Goal: Transaction & Acquisition: Purchase product/service

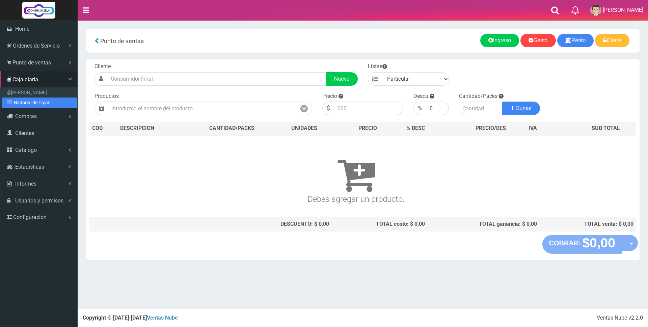
click at [24, 101] on link "Historial de Cajas" at bounding box center [39, 103] width 75 height 10
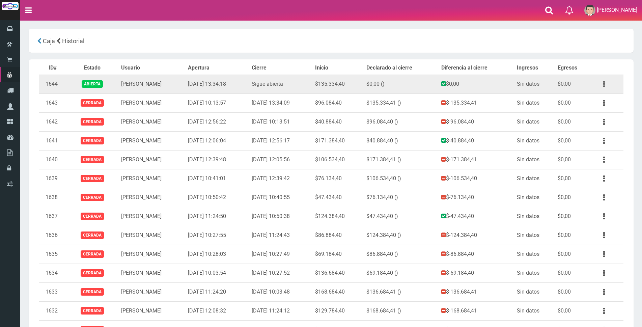
click at [602, 85] on button "button" at bounding box center [604, 84] width 15 height 12
click at [601, 97] on link "Ver" at bounding box center [584, 100] width 53 height 15
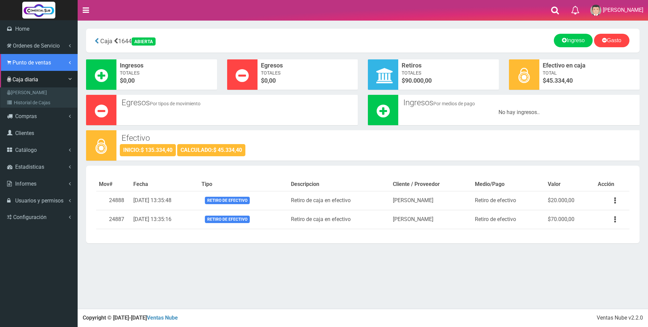
click at [28, 64] on span "Punto de ventas" at bounding box center [31, 62] width 38 height 6
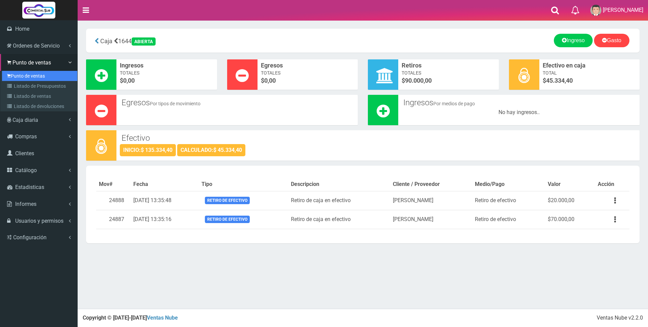
click at [24, 75] on link "Punto de ventas" at bounding box center [39, 76] width 75 height 10
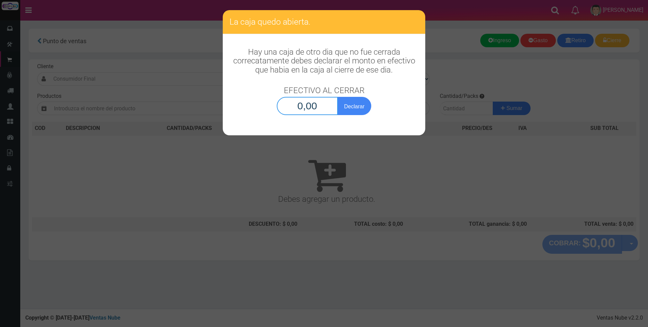
click at [318, 104] on input "0,00" at bounding box center [307, 106] width 61 height 18
type input "45.334,40"
click at [356, 110] on button "Declarar" at bounding box center [355, 106] width 34 height 18
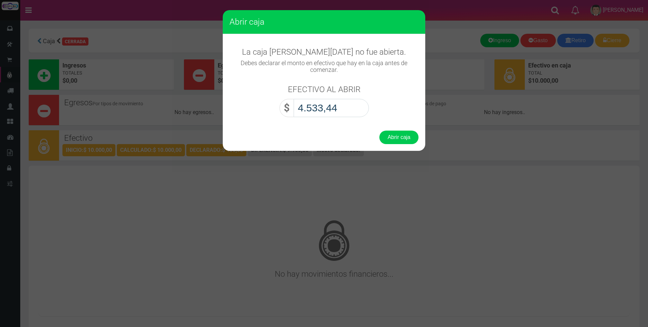
type input "45.334,40"
click at [403, 138] on button "Abrir caja" at bounding box center [398, 138] width 39 height 14
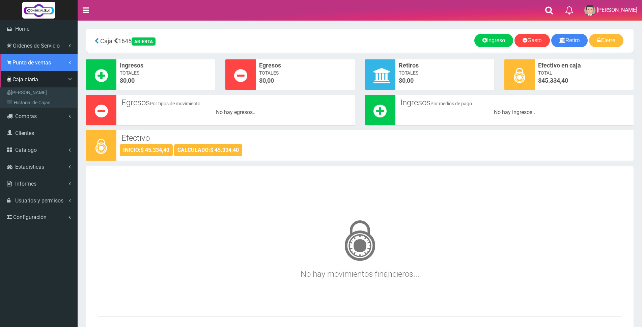
click at [20, 63] on span "Punto de ventas" at bounding box center [31, 62] width 38 height 6
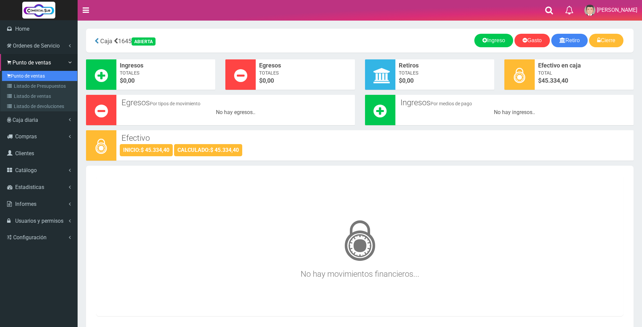
click at [21, 78] on link "Punto de ventas" at bounding box center [39, 76] width 75 height 10
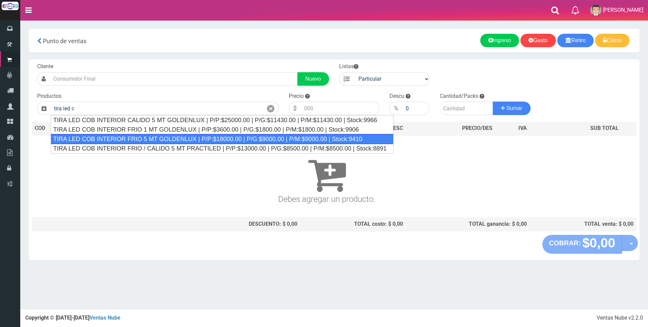
click at [98, 140] on div "TIRA LED COB INTERIOR FRIO 5 MT GOLDENLUX | P/P:$18000.00 | P/G:$9000.00 | P/M:…" at bounding box center [222, 139] width 343 height 10
type input "TIRA LED COB INTERIOR FRIO 5 MT GOLDENLUX | P/P:$18000.00 | P/G:$9000.00 | P/M:…"
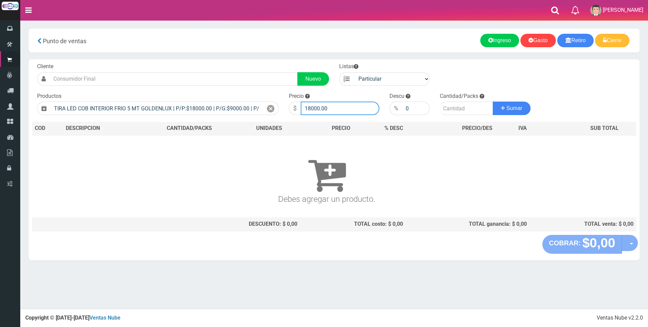
click at [340, 107] on input "18000.00" at bounding box center [340, 109] width 79 height 14
type input "1"
type input "22000"
click at [457, 108] on input "number" at bounding box center [466, 109] width 53 height 14
type input "16"
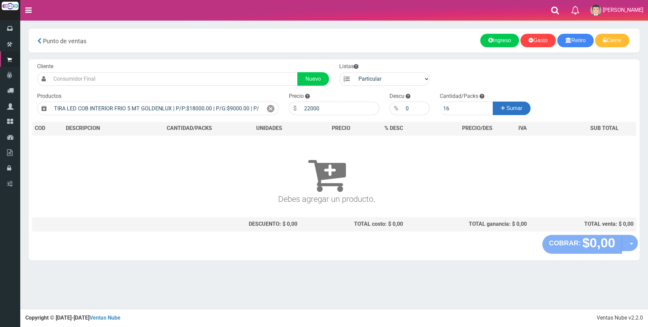
click at [501, 111] on icon at bounding box center [503, 108] width 4 height 10
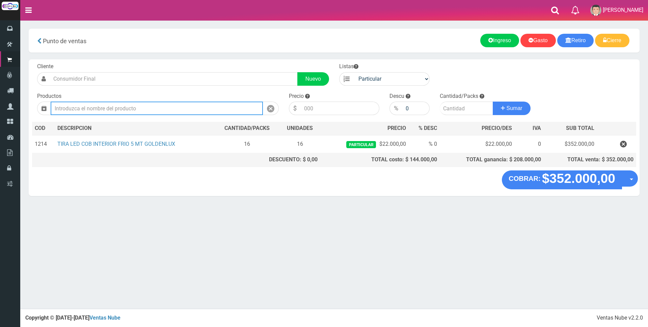
click at [216, 108] on input "text" at bounding box center [157, 109] width 212 height 14
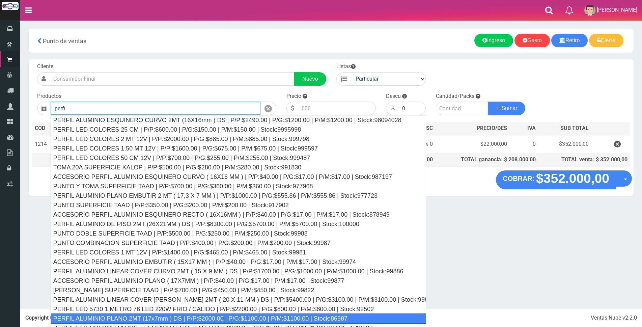
click at [166, 319] on div "PERFIL ALUMINIO PLANO 2MT (17x7mm ) DS | P/P:$2000.00 | P/G:$1100.00 | P/M:$110…" at bounding box center [239, 319] width 376 height 10
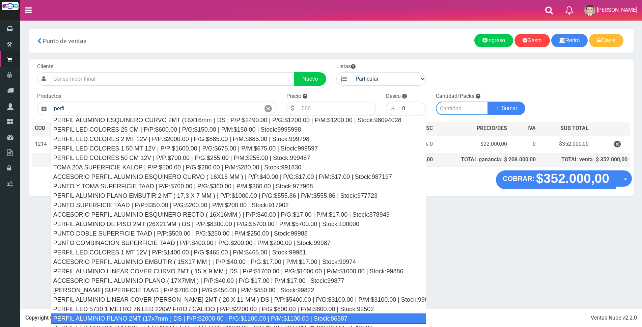
type input "PERFIL ALUMINIO PLANO 2MT (17x7mm ) DS | P/P:$2000.00 | P/G:$1100.00 | P/M:$110…"
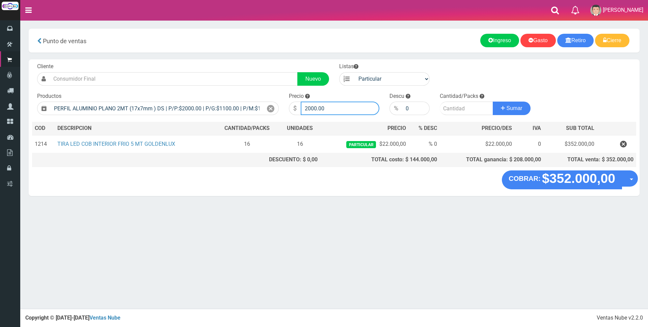
click at [330, 110] on input "2000.00" at bounding box center [340, 109] width 79 height 14
type input "2"
type input "6000"
click at [447, 108] on input "number" at bounding box center [466, 109] width 53 height 14
type input "40"
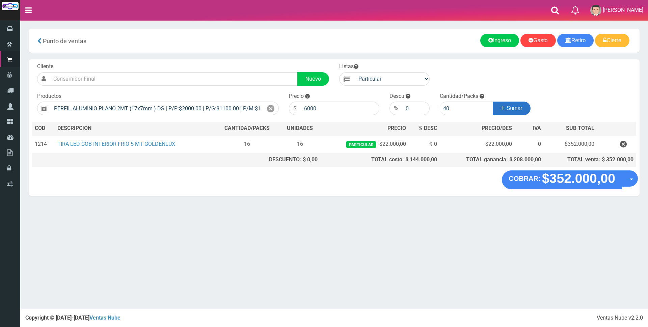
click at [518, 105] on button "Sumar" at bounding box center [512, 109] width 38 height 14
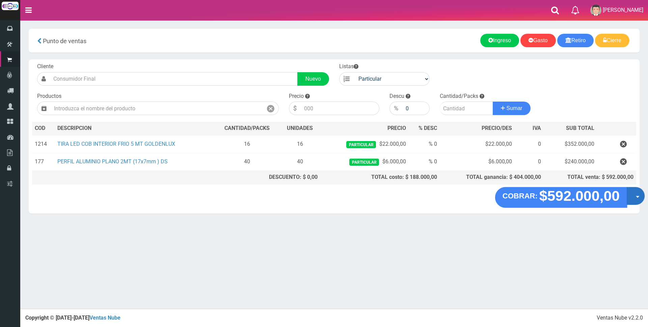
click at [630, 196] on button "Opciones" at bounding box center [636, 196] width 18 height 18
click at [621, 213] on link "Crear presupuesto" at bounding box center [614, 214] width 60 height 16
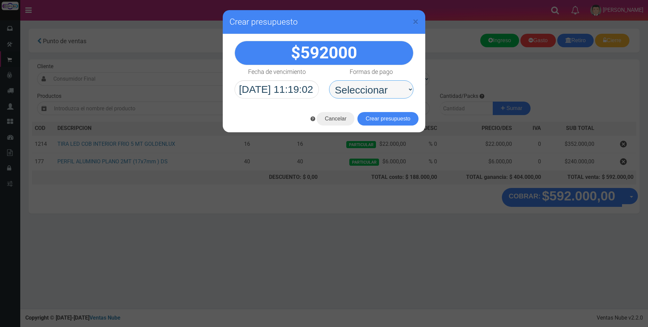
click at [401, 88] on select "Seleccionar Efectivo Tarjeta de Crédito Depósito Débito" at bounding box center [371, 89] width 84 height 18
select select "Depósito"
click at [329, 80] on select "Seleccionar Efectivo Tarjeta de Crédito Depósito Débito" at bounding box center [371, 89] width 84 height 18
click at [371, 117] on button "Crear presupuesto" at bounding box center [387, 119] width 61 height 14
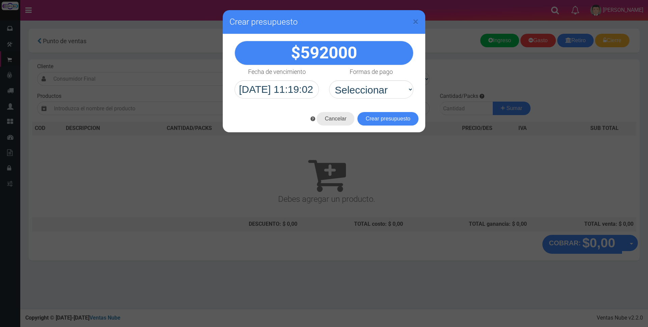
click at [342, 119] on button "Cancelar" at bounding box center [336, 119] width 38 height 14
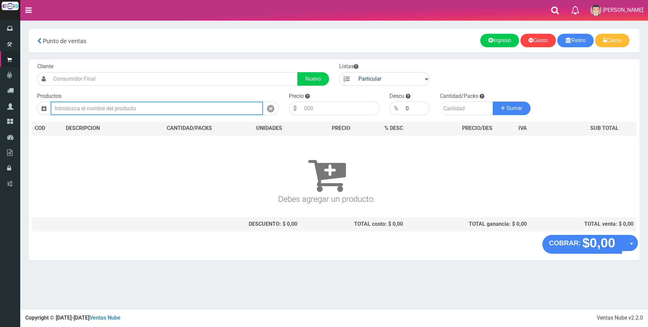
click at [189, 110] on input "text" at bounding box center [157, 109] width 212 height 14
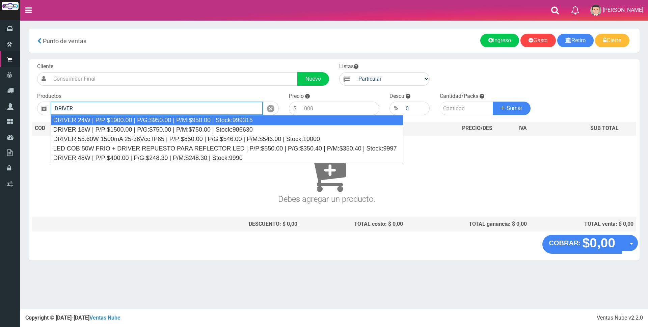
click at [182, 119] on div "DRIVER 24W | P/P:$1900.00 | P/G:$950.00 | P/M:$950.00 | Stock:999315" at bounding box center [227, 120] width 353 height 10
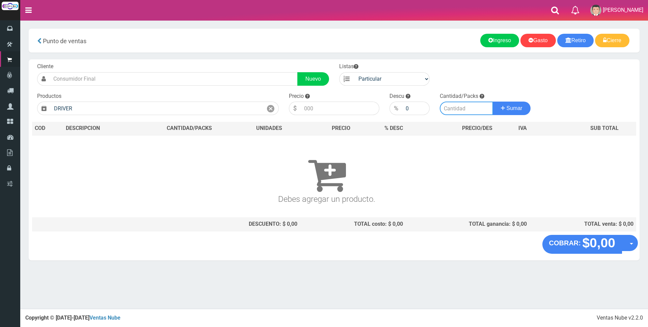
type input "DRIVER 24W | P/P:$1900.00 | P/G:$950.00 | P/M:$950.00 | Stock:999315"
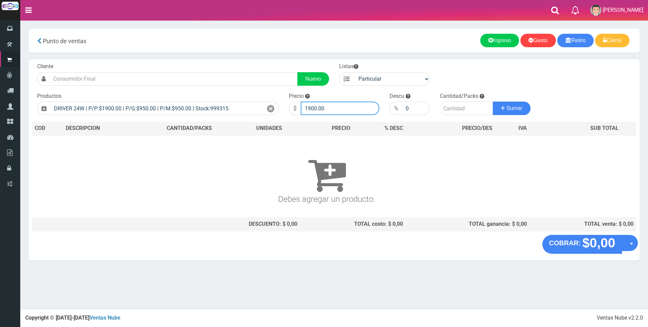
click at [341, 107] on input "1900.00" at bounding box center [340, 109] width 79 height 14
type input "1"
type input "4500"
click at [448, 112] on input "number" at bounding box center [466, 109] width 53 height 14
type input "3"
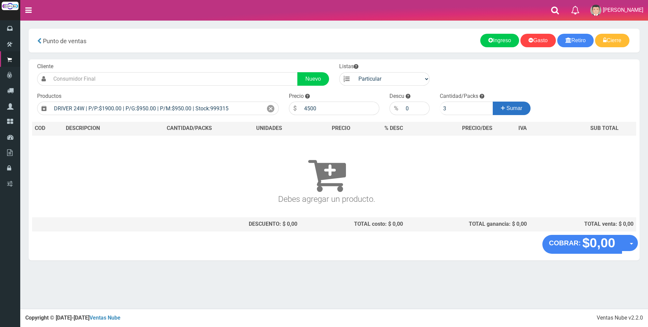
click at [509, 109] on span "Sumar" at bounding box center [515, 108] width 16 height 6
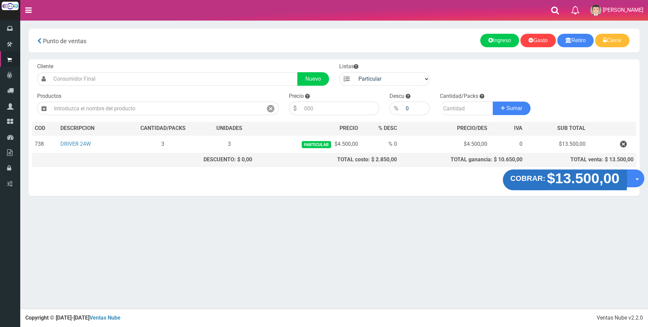
click at [566, 177] on strong "$13.500,00" at bounding box center [583, 178] width 73 height 16
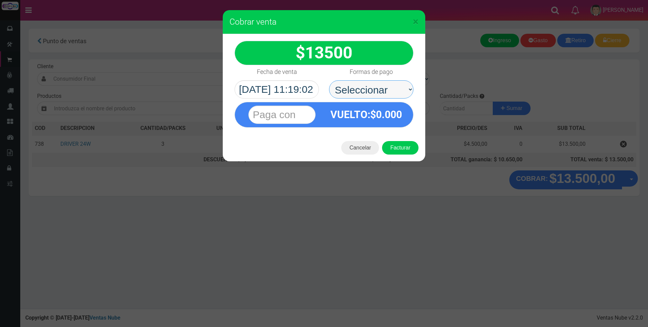
click at [351, 87] on select "Seleccionar Efectivo Tarjeta de Crédito Depósito Débito" at bounding box center [371, 89] width 84 height 18
select select "Efectivo"
click at [329, 80] on select "Seleccionar Efectivo Tarjeta de Crédito Depósito Débito" at bounding box center [371, 89] width 84 height 18
click at [288, 115] on input "text" at bounding box center [281, 115] width 67 height 18
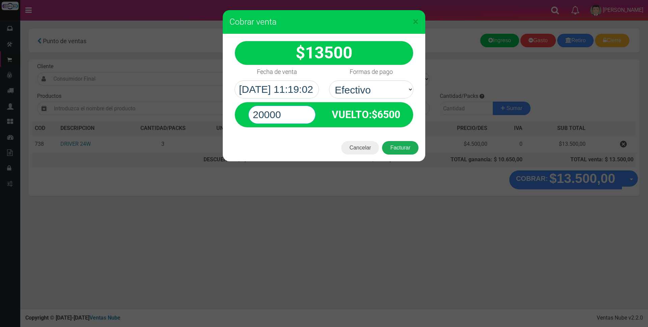
type input "20000"
click at [399, 148] on button "Facturar" at bounding box center [400, 148] width 36 height 14
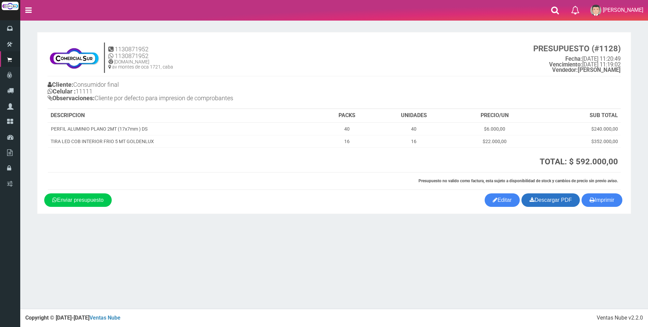
click at [530, 199] on icon at bounding box center [532, 199] width 5 height 9
